Goal: Find contact information: Find contact information

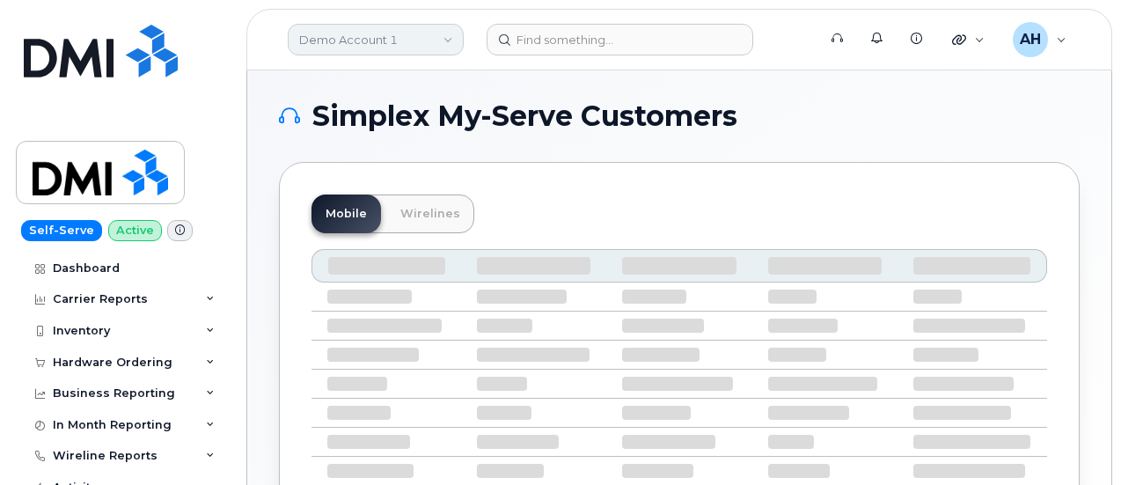
click at [386, 36] on link "Demo Account 1" at bounding box center [376, 40] width 176 height 32
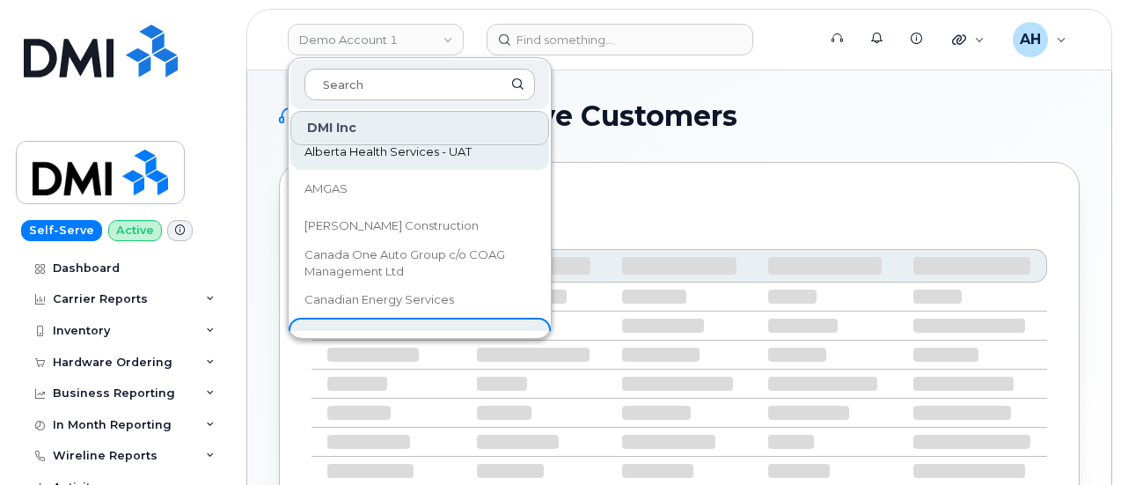
scroll to position [264, 0]
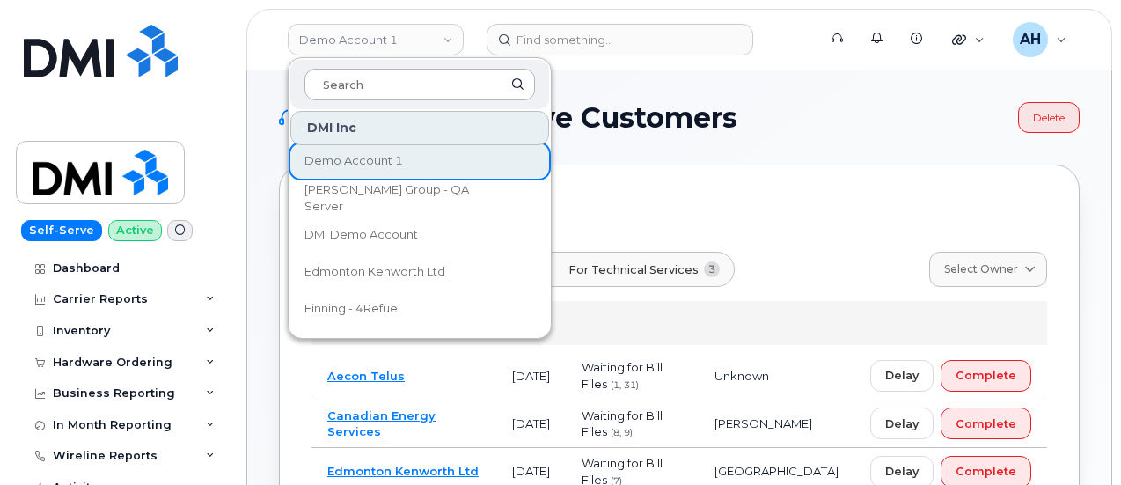
click at [352, 80] on input at bounding box center [419, 85] width 231 height 32
type input "N"
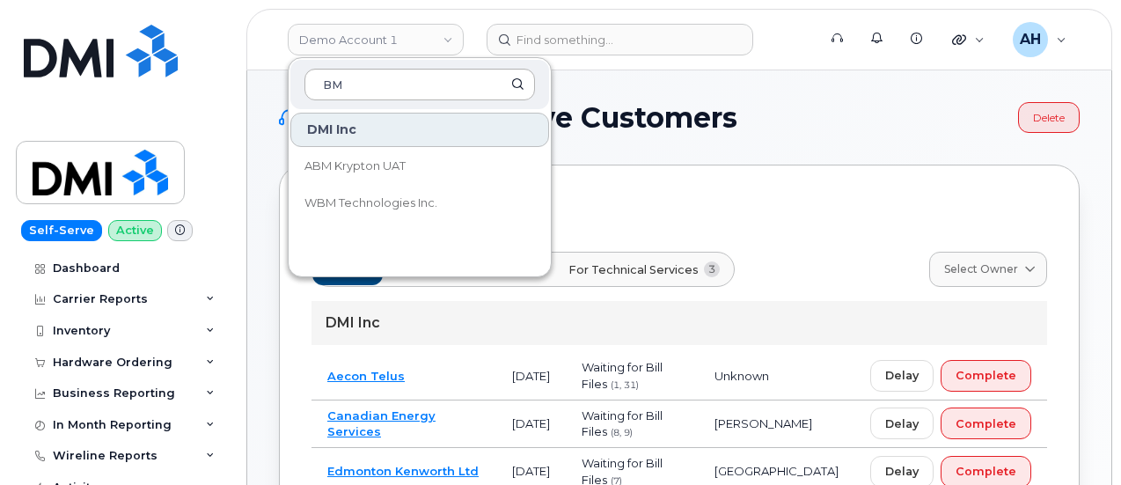
scroll to position [0, 0]
type input "BMW"
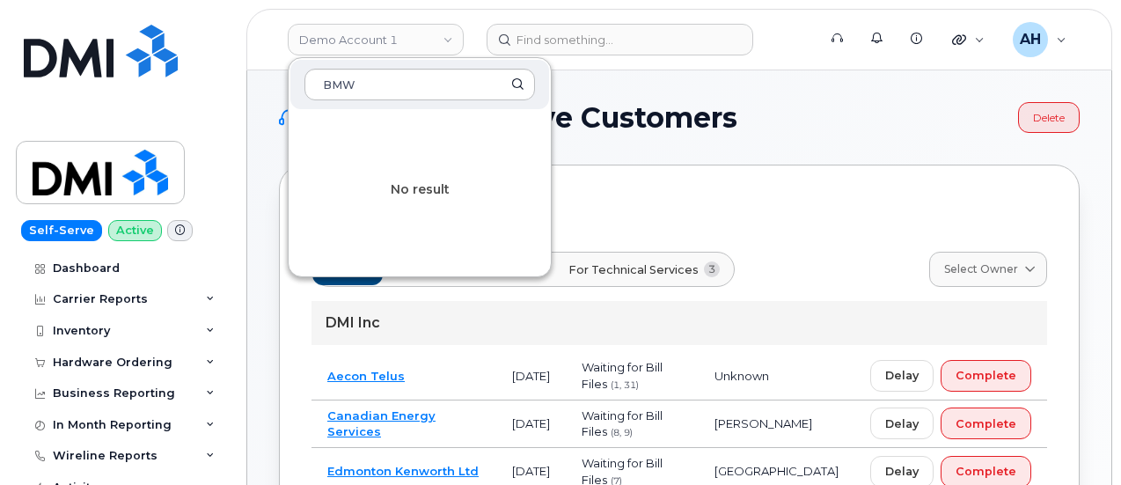
drag, startPoint x: 363, startPoint y: 75, endPoint x: 273, endPoint y: 84, distance: 90.2
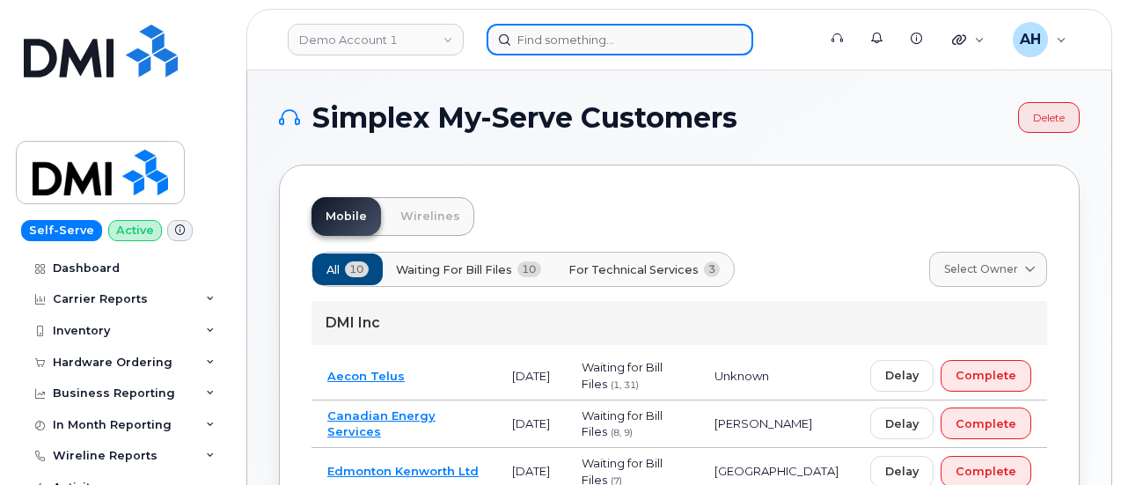
click at [547, 40] on input at bounding box center [620, 40] width 267 height 32
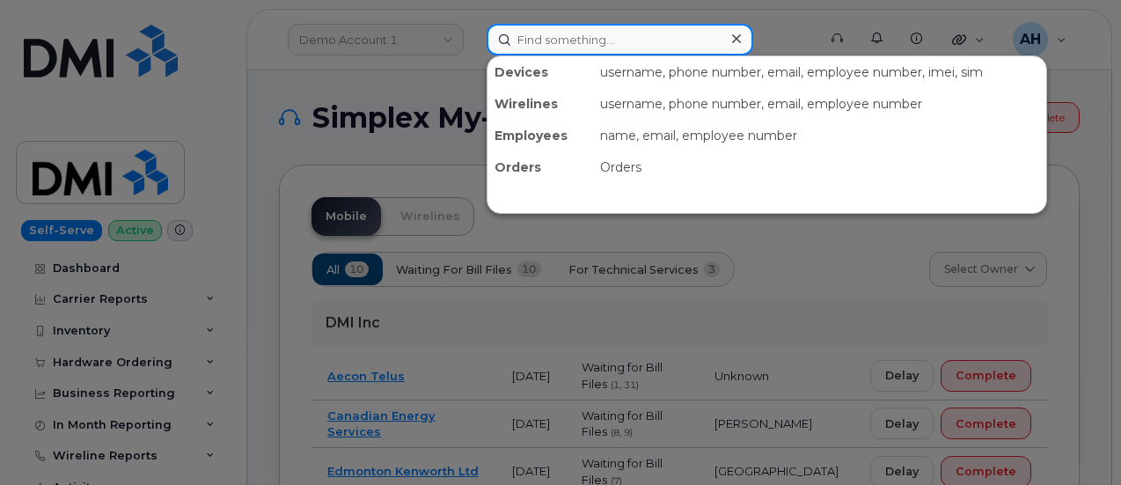
click at [563, 40] on input at bounding box center [620, 40] width 267 height 32
paste input "[PERSON_NAME]"
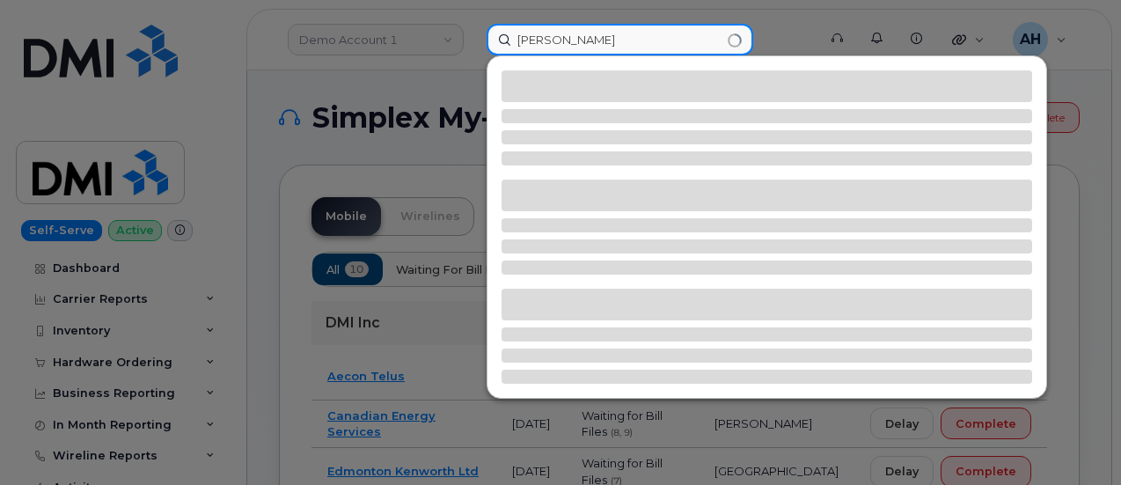
type input "[PERSON_NAME]"
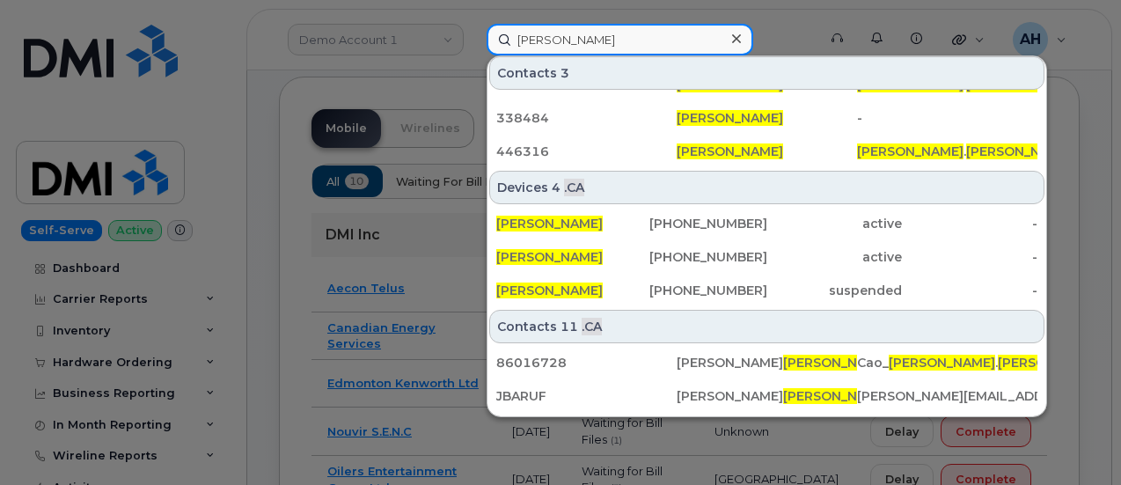
scroll to position [159, 0]
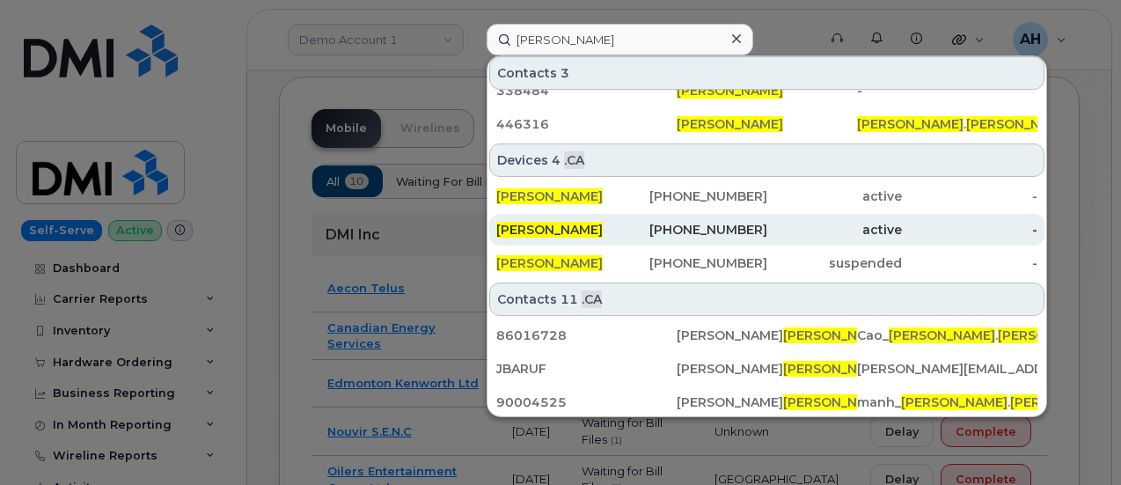
click at [748, 228] on div "[PHONE_NUMBER]" at bounding box center [700, 230] width 136 height 18
